Goal: Transaction & Acquisition: Purchase product/service

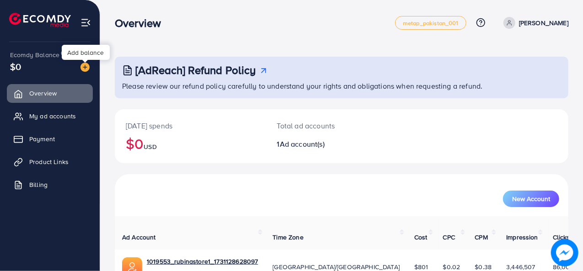
click at [88, 57] on div "Add balance" at bounding box center [86, 52] width 48 height 15
click at [85, 53] on div "Add balance" at bounding box center [86, 52] width 48 height 15
click at [84, 66] on img at bounding box center [84, 67] width 9 height 9
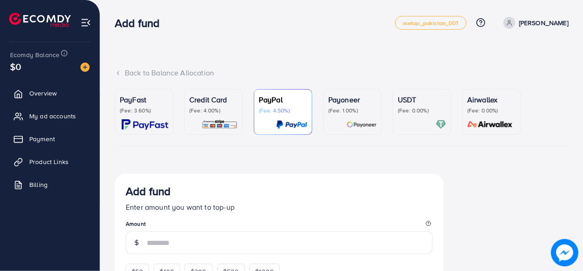
click at [135, 107] on p "(Fee: 3.60%)" at bounding box center [144, 110] width 48 height 7
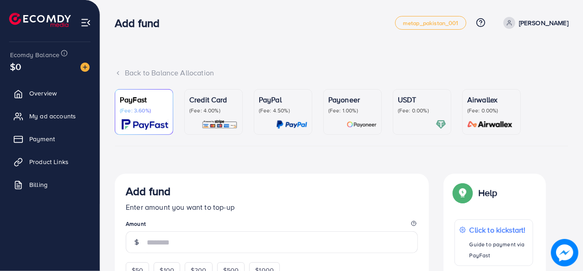
scroll to position [120, 0]
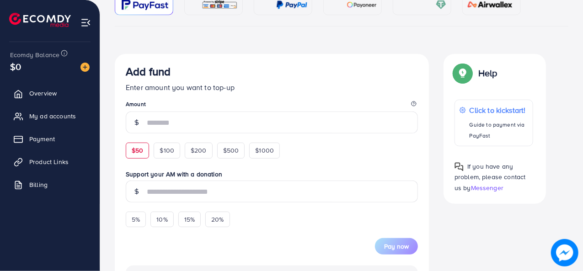
click at [135, 155] on div "$50" at bounding box center [137, 151] width 23 height 16
type input "**"
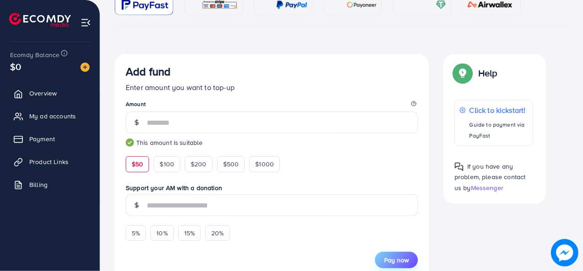
click at [391, 264] on span "Pay now" at bounding box center [396, 259] width 25 height 9
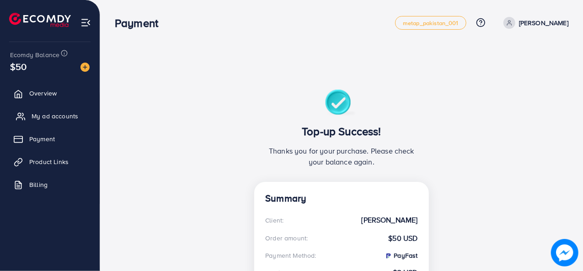
click at [47, 114] on span "My ad accounts" at bounding box center [55, 115] width 47 height 9
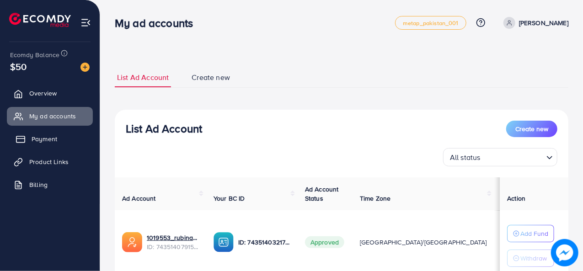
click at [34, 145] on link "Payment" at bounding box center [50, 139] width 86 height 18
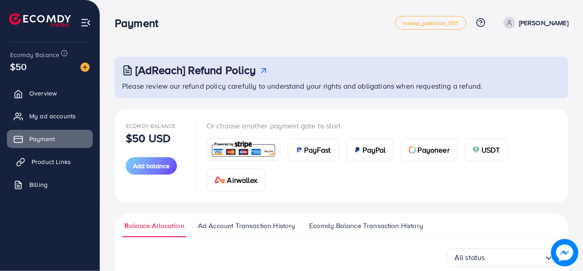
click at [42, 159] on span "Product Links" at bounding box center [51, 161] width 39 height 9
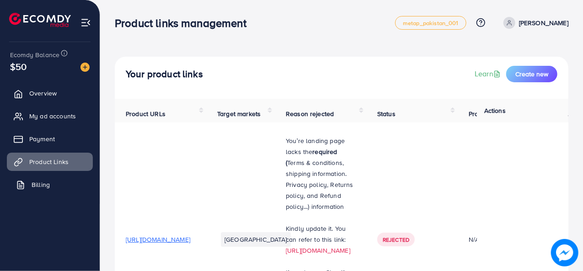
click at [33, 185] on span "Billing" at bounding box center [41, 184] width 18 height 9
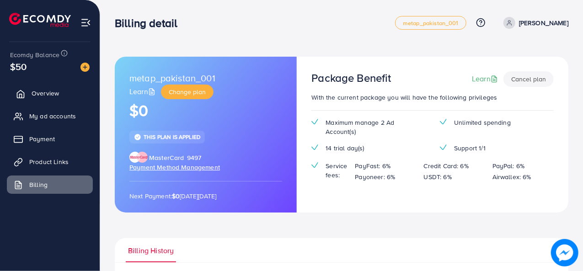
click at [52, 93] on span "Overview" at bounding box center [45, 93] width 27 height 9
